Goal: Task Accomplishment & Management: Manage account settings

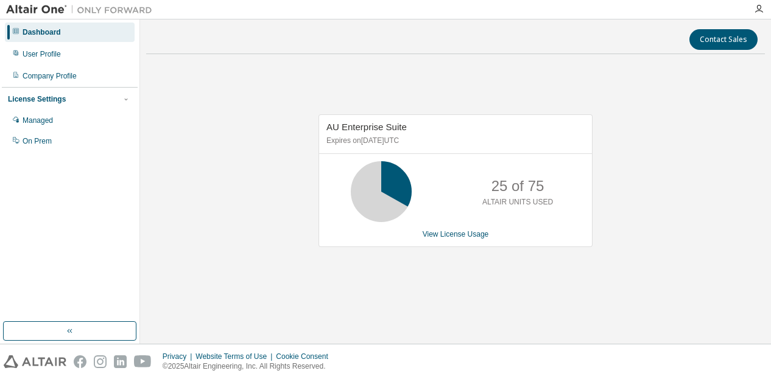
click at [105, 174] on div "Dashboard User Profile Company Profile License Settings Managed On Prem" at bounding box center [70, 170] width 136 height 299
click at [431, 235] on link "View License Usage" at bounding box center [456, 234] width 66 height 9
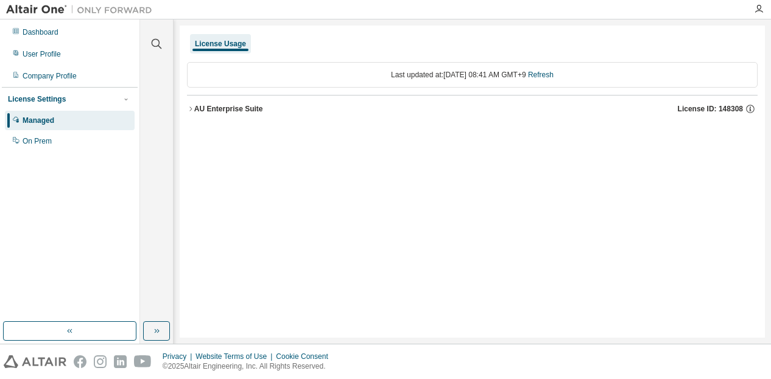
click at [194, 107] on icon "button" at bounding box center [190, 108] width 7 height 7
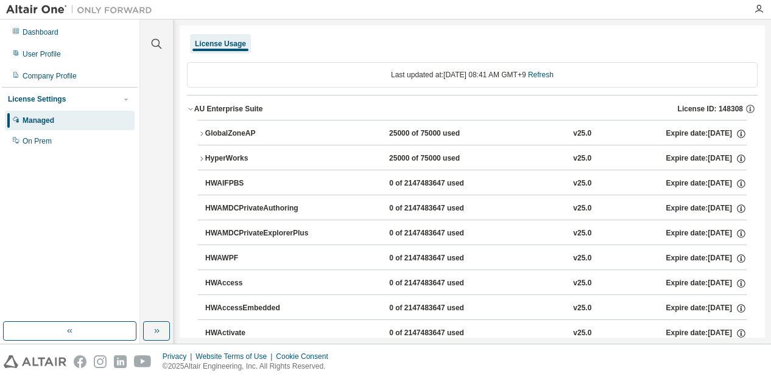
click at [201, 158] on icon "button" at bounding box center [201, 158] width 7 height 7
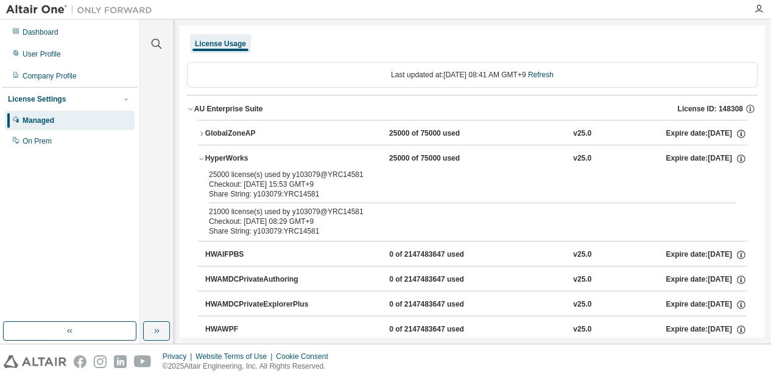
click at [142, 179] on div "Clear all Collapse on share string Yes No Only used licenses Yes No Only my usa…" at bounding box center [156, 170] width 29 height 299
click at [102, 231] on div "Dashboard User Profile Company Profile License Settings Managed On Prem" at bounding box center [70, 170] width 136 height 299
drag, startPoint x: 115, startPoint y: 215, endPoint x: 102, endPoint y: 262, distance: 48.8
click at [102, 262] on div "Dashboard User Profile Company Profile License Settings Managed On Prem" at bounding box center [70, 170] width 136 height 299
